Goal: Navigation & Orientation: Find specific page/section

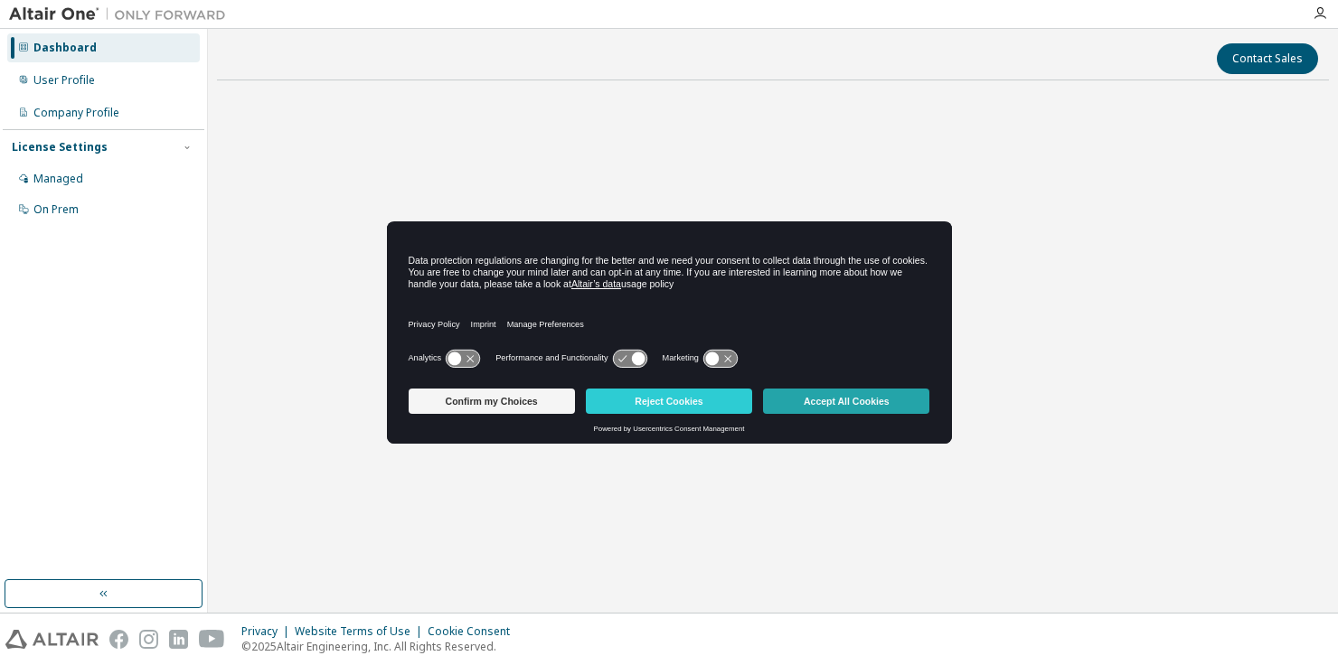
click at [827, 400] on button "Accept All Cookies" at bounding box center [846, 401] width 166 height 25
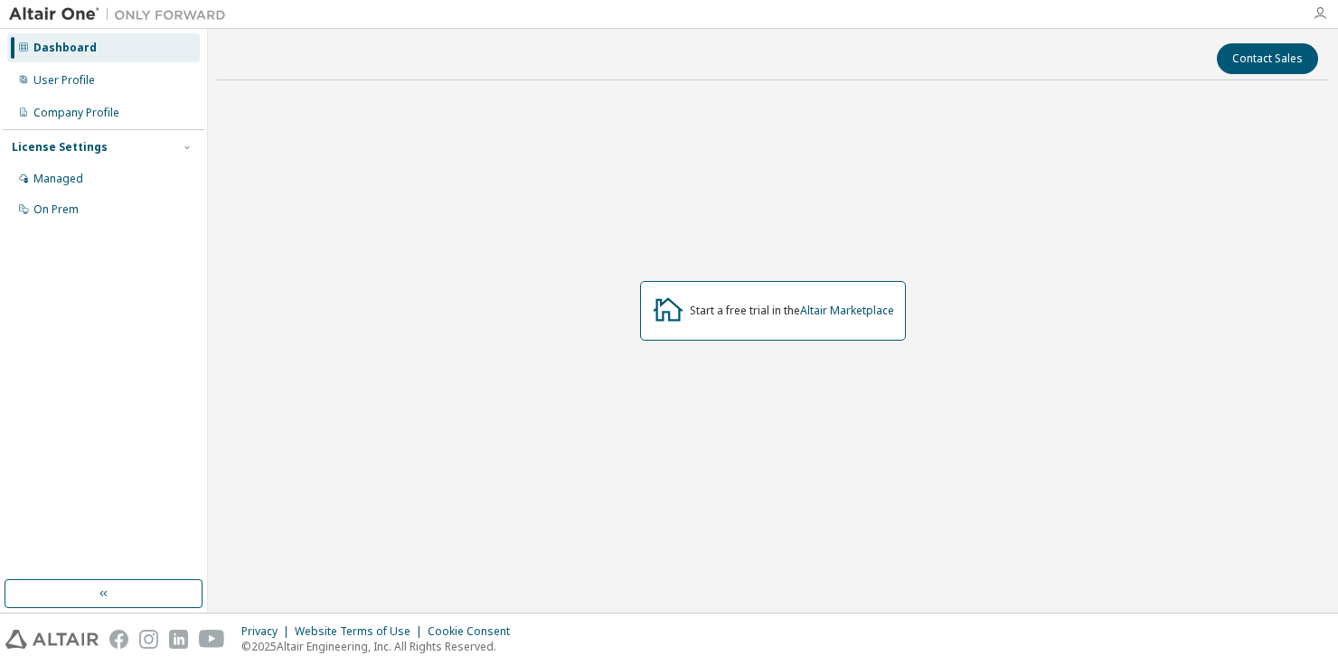
click at [1316, 17] on icon "button" at bounding box center [1319, 13] width 14 height 14
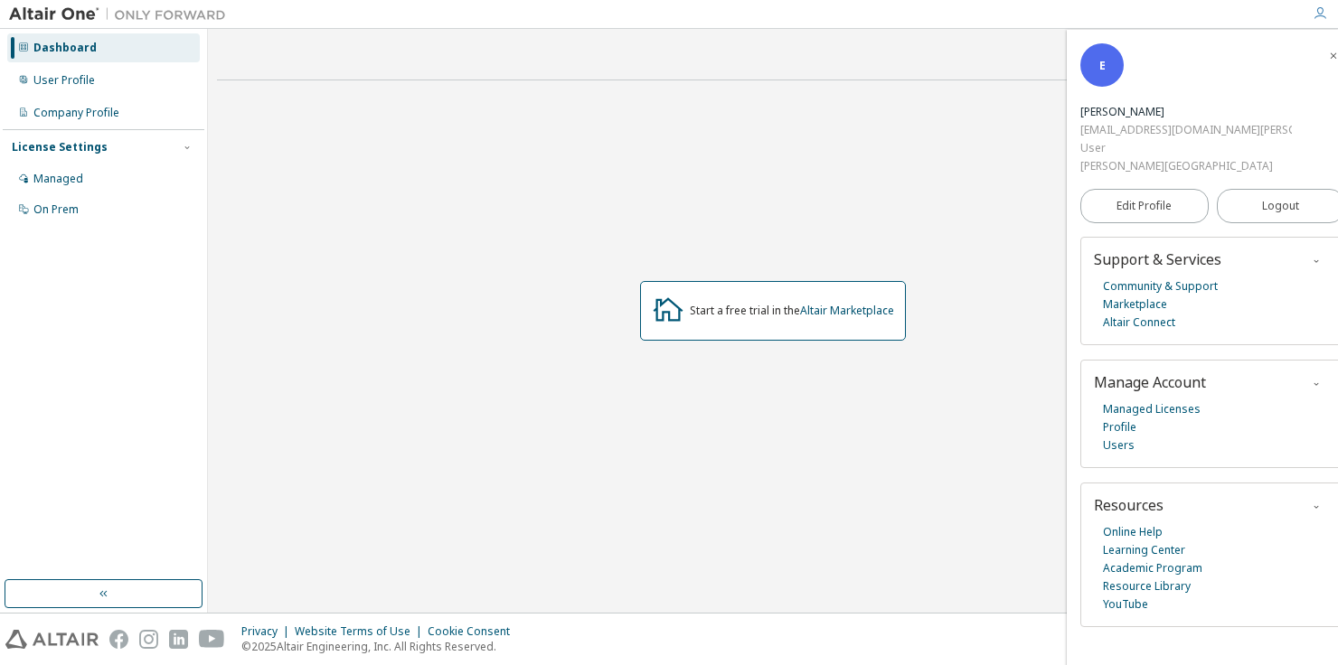
click at [47, 61] on div "Dashboard" at bounding box center [103, 47] width 192 height 29
click at [42, 73] on div "User Profile" at bounding box center [63, 80] width 61 height 14
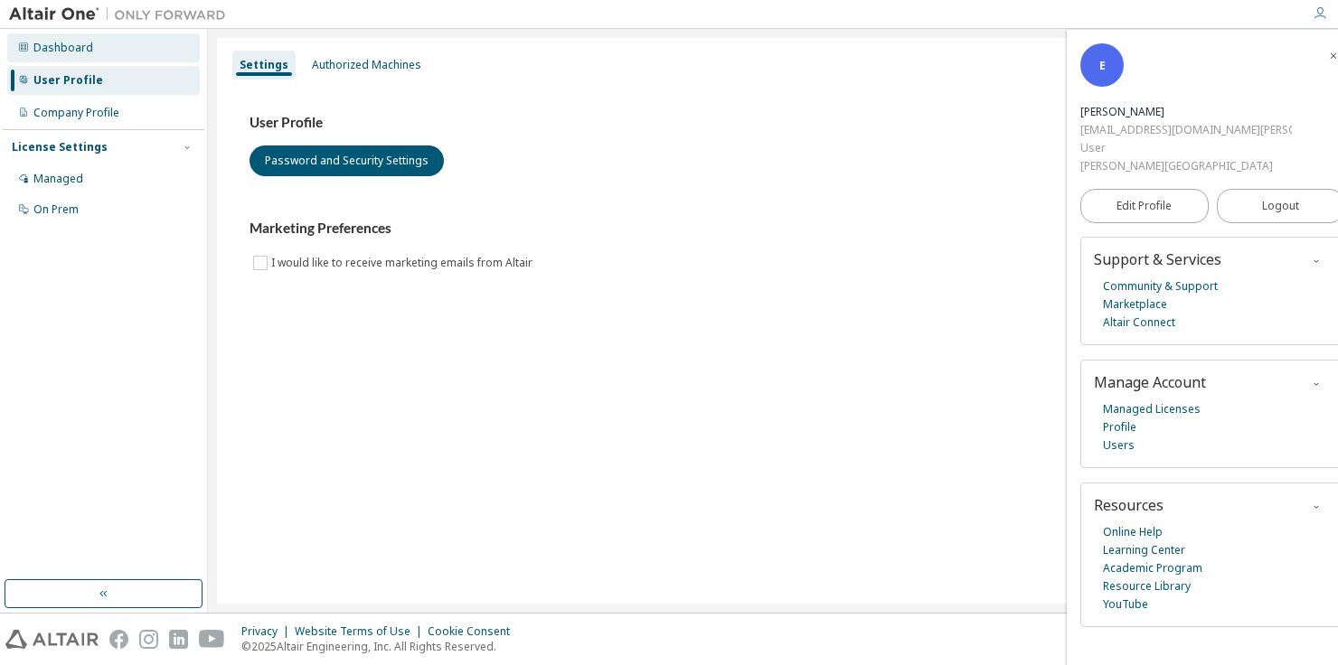
click at [51, 50] on div "Dashboard" at bounding box center [63, 48] width 60 height 14
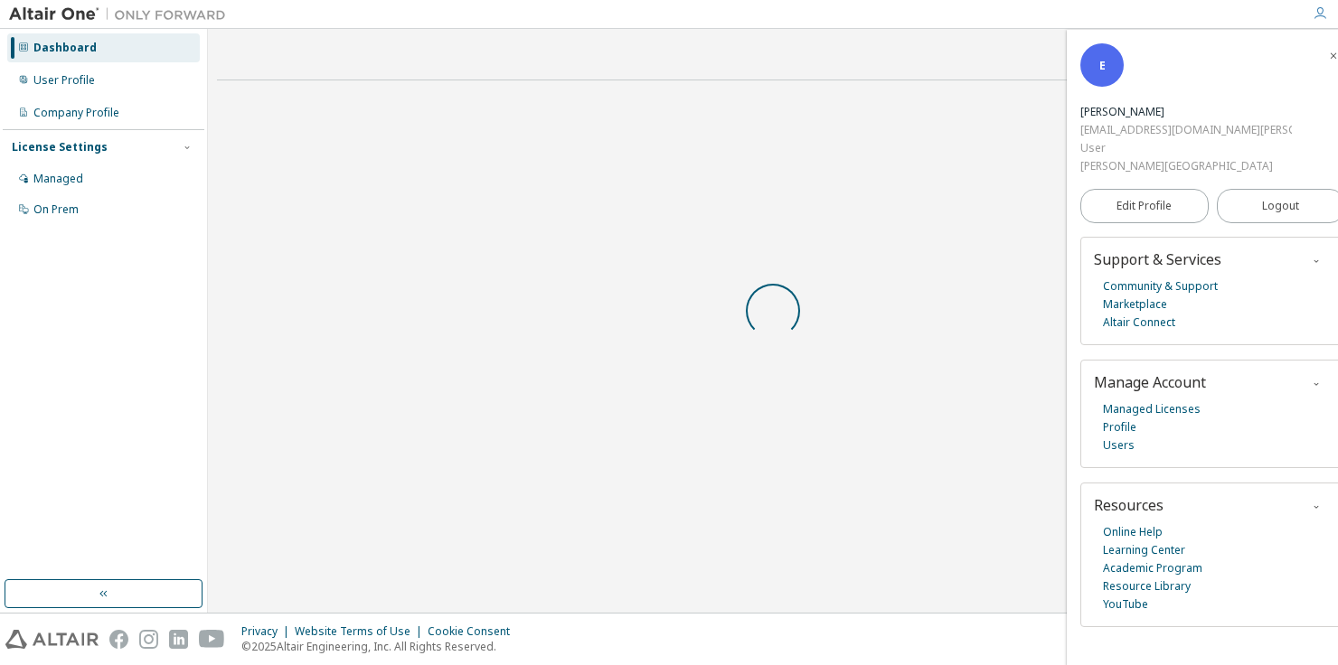
click at [42, 53] on div "Dashboard" at bounding box center [64, 48] width 63 height 14
click at [44, 50] on div "Dashboard" at bounding box center [64, 48] width 63 height 14
click at [1008, 269] on div "Start a free trial in the Altair Marketplace" at bounding box center [773, 311] width 1112 height 432
click at [875, 318] on link "Altair Marketplace" at bounding box center [847, 310] width 94 height 15
